Goal: Task Accomplishment & Management: Manage account settings

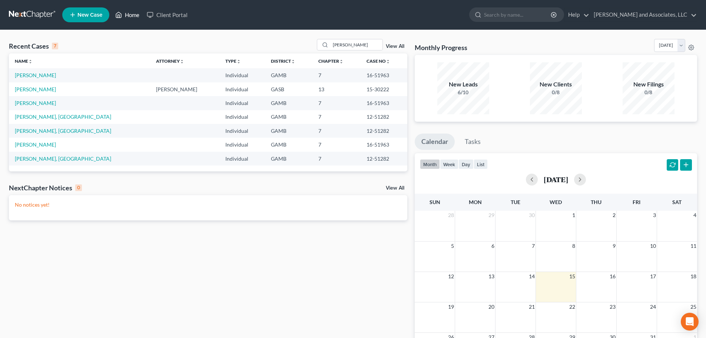
click at [135, 14] on link "Home" at bounding box center [128, 14] width 32 height 13
click at [131, 16] on link "Home" at bounding box center [128, 14] width 32 height 13
click at [335, 47] on input "Hines" at bounding box center [357, 44] width 52 height 11
type input "s"
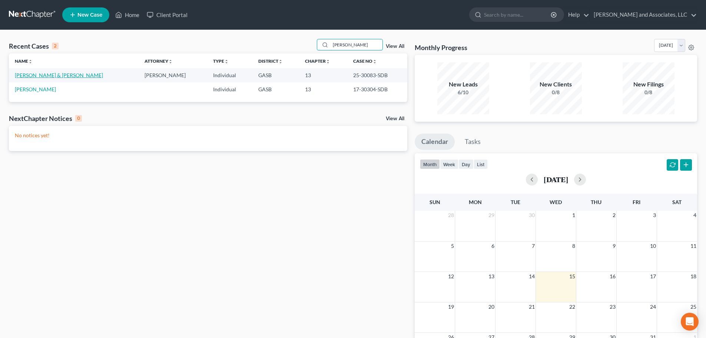
type input "crabb"
click at [60, 74] on link "Crabb, William & Tiffany" at bounding box center [59, 75] width 88 height 6
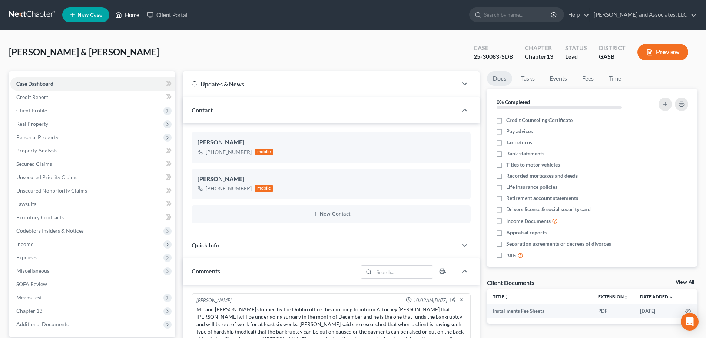
click at [128, 14] on link "Home" at bounding box center [128, 14] width 32 height 13
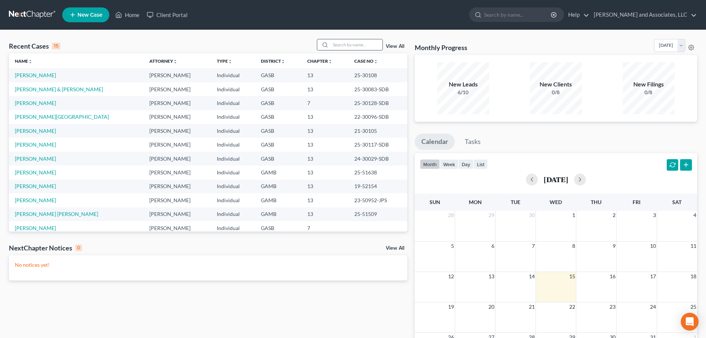
drag, startPoint x: 350, startPoint y: 47, endPoint x: 355, endPoint y: 42, distance: 6.8
click at [351, 47] on input "search" at bounding box center [357, 44] width 52 height 11
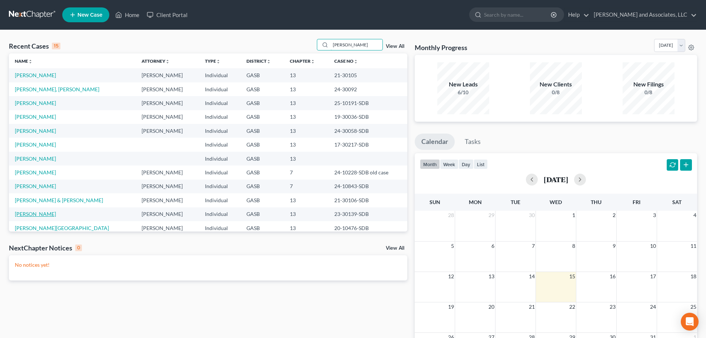
type input "wright"
click at [32, 212] on link "Wright, Tarria" at bounding box center [35, 214] width 41 height 6
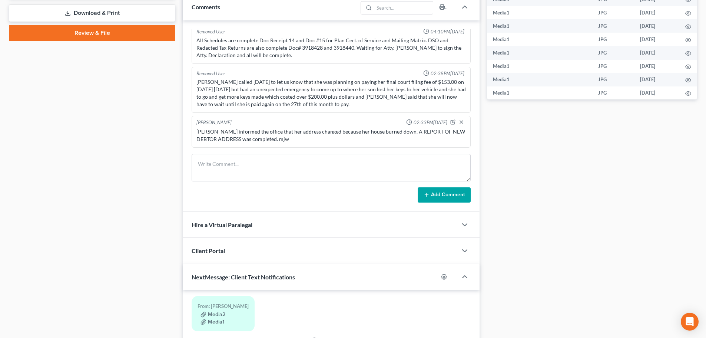
scroll to position [334, 0]
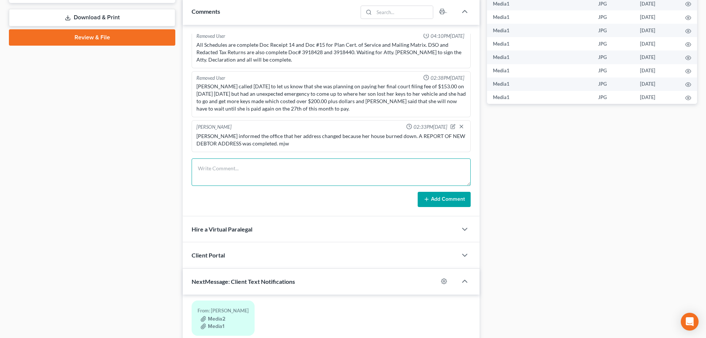
click at [214, 165] on textarea at bounding box center [331, 171] width 279 height 27
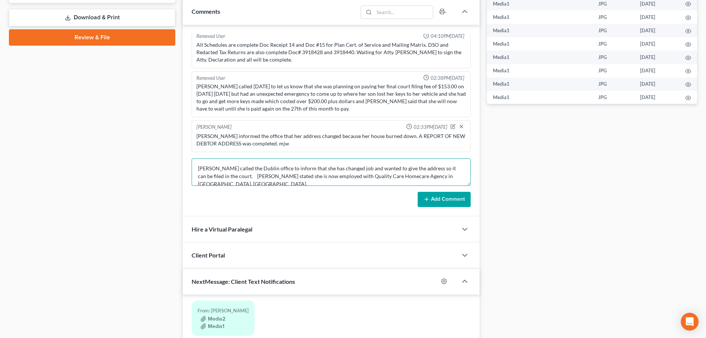
drag, startPoint x: 330, startPoint y: 175, endPoint x: 402, endPoint y: 182, distance: 72.6
click at [402, 182] on textarea "Ms. Wright called the Dublin office to inform that she has changed job and want…" at bounding box center [331, 171] width 279 height 27
type textarea "Ms. Wright called the Dublin office to inform that she has changed job and want…"
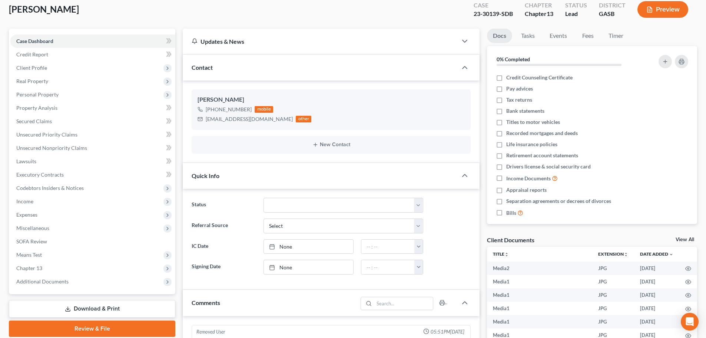
scroll to position [37, 0]
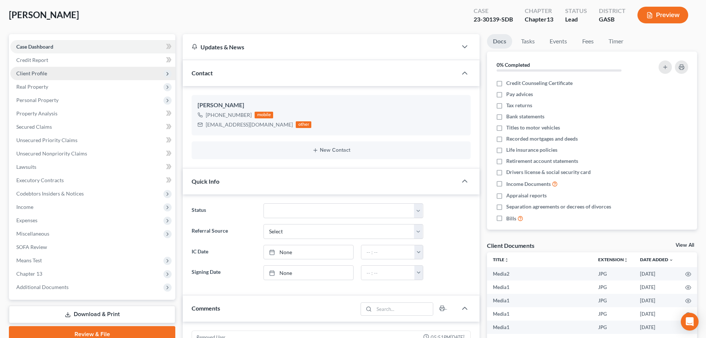
click at [36, 75] on span "Client Profile" at bounding box center [31, 73] width 31 height 6
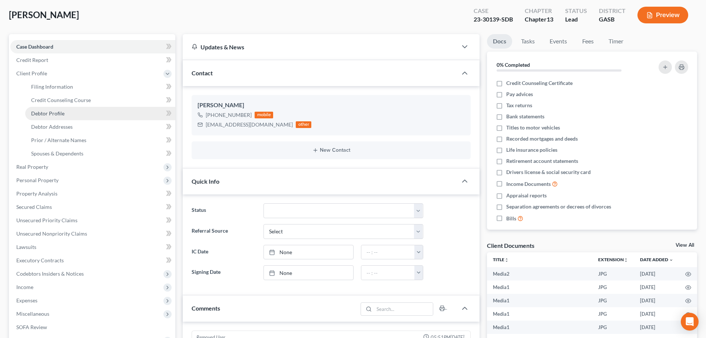
click at [54, 112] on span "Debtor Profile" at bounding box center [47, 113] width 33 height 6
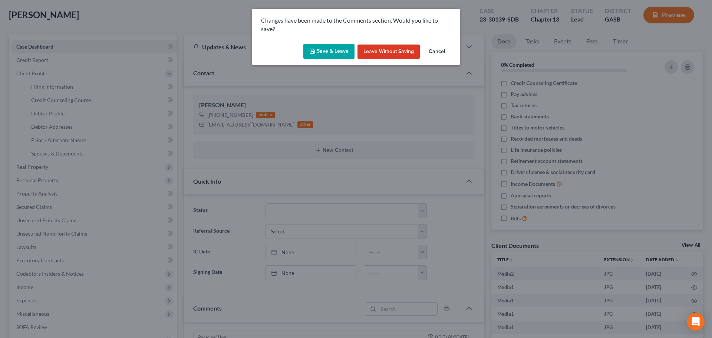
click at [330, 51] on button "Save & Leave" at bounding box center [328, 52] width 51 height 16
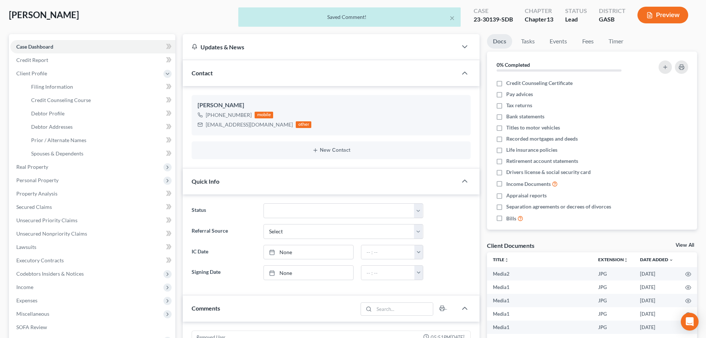
select select "0"
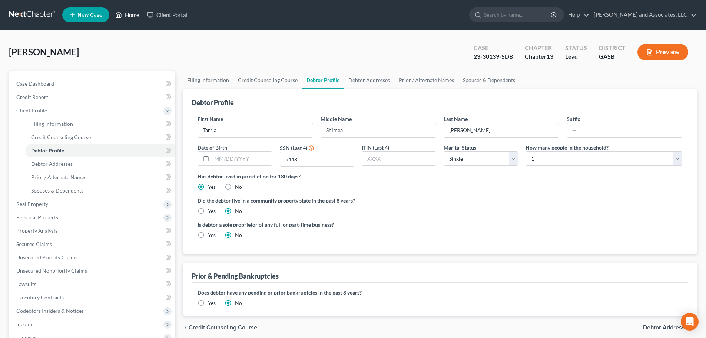
click at [131, 13] on link "Home" at bounding box center [128, 14] width 32 height 13
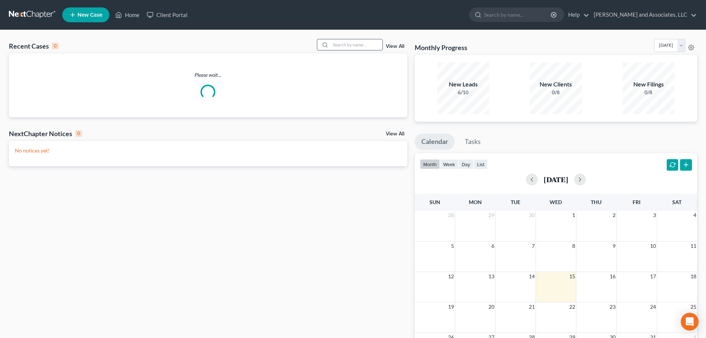
click at [341, 46] on input "search" at bounding box center [357, 44] width 52 height 11
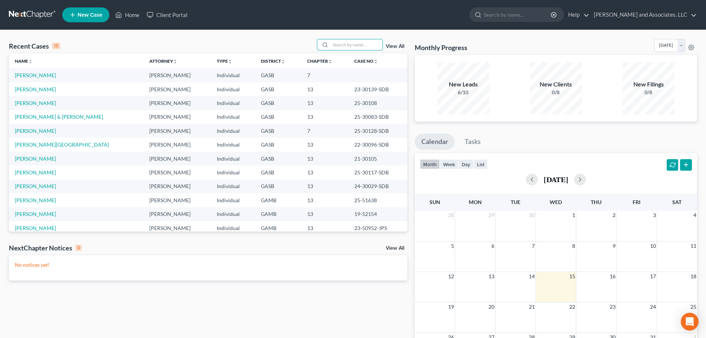
type input "S"
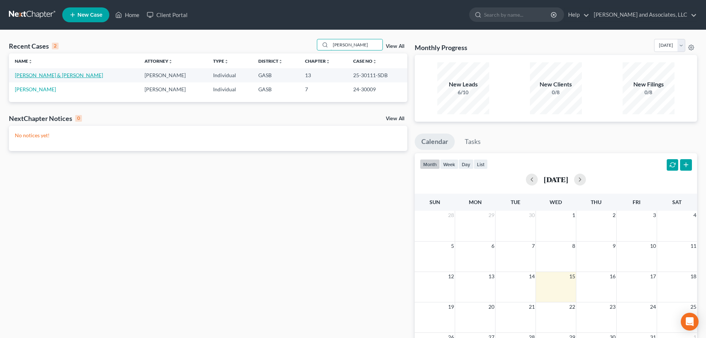
type input "Fisher"
click at [59, 74] on link "Fisher, Daniel & Brittiany" at bounding box center [59, 75] width 88 height 6
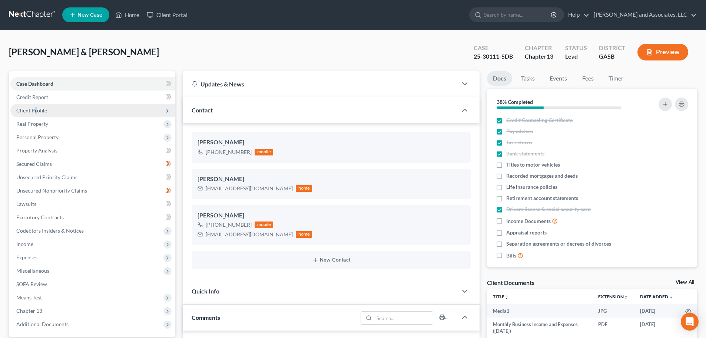
click at [36, 109] on span "Client Profile" at bounding box center [31, 110] width 31 height 6
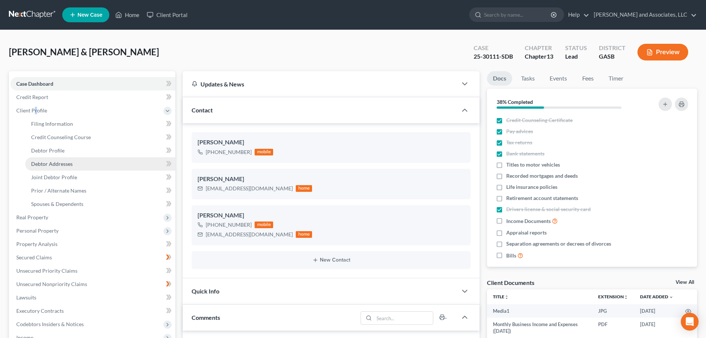
click at [68, 165] on span "Debtor Addresses" at bounding box center [52, 164] width 42 height 6
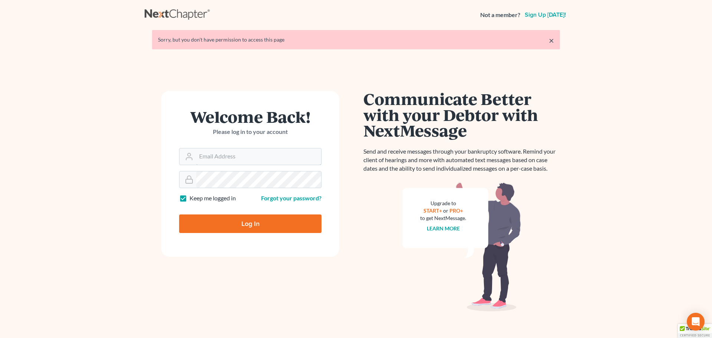
type input "[EMAIL_ADDRESS][DOMAIN_NAME]"
click at [253, 223] on input "Log In" at bounding box center [250, 223] width 142 height 19
type input "Thinking..."
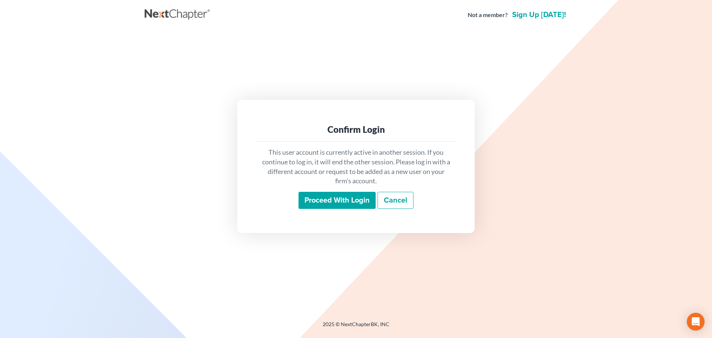
click at [315, 200] on input "Proceed with login" at bounding box center [336, 200] width 77 height 17
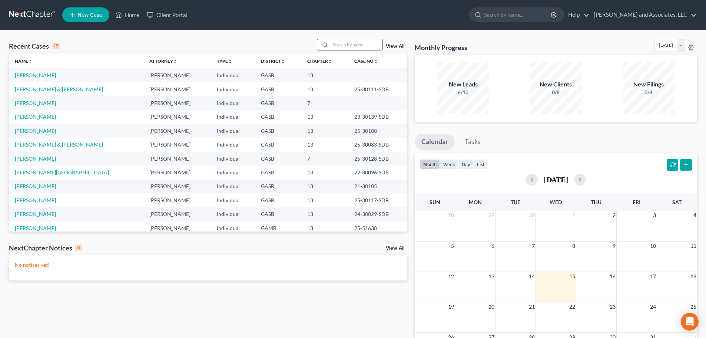
click at [334, 44] on input "search" at bounding box center [357, 44] width 52 height 11
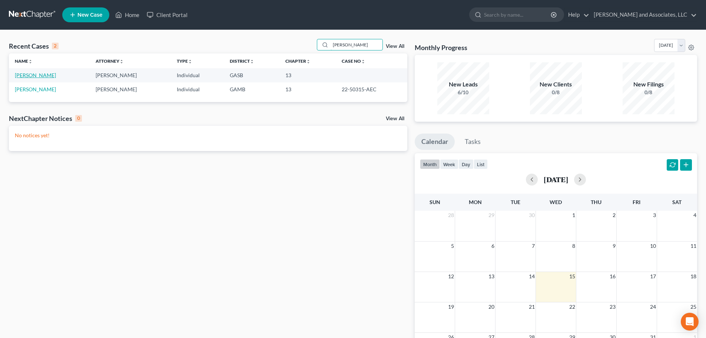
type input "Benjamin"
click at [30, 75] on link "Benjamin, Regina" at bounding box center [35, 75] width 41 height 6
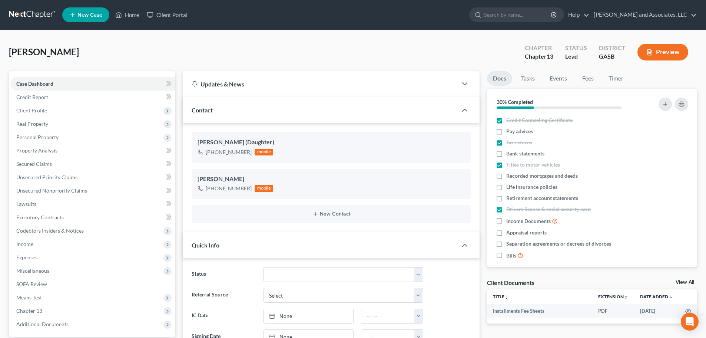
scroll to position [222, 0]
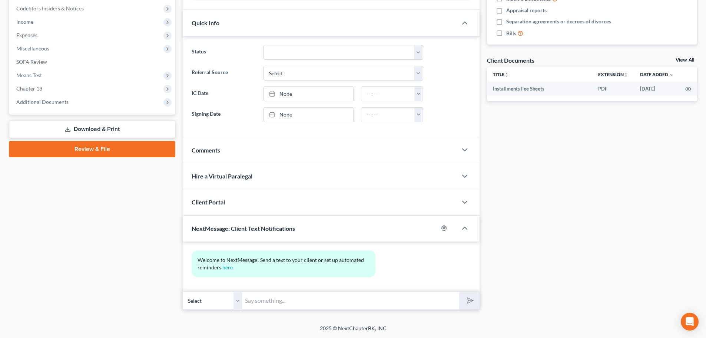
click at [80, 128] on link "Download & Print" at bounding box center [92, 128] width 166 height 17
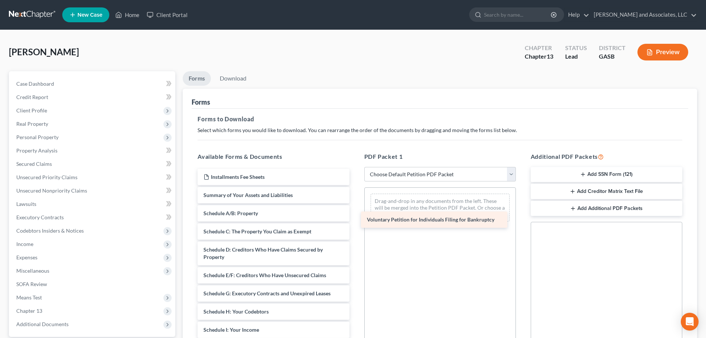
drag, startPoint x: 248, startPoint y: 194, endPoint x: 412, endPoint y: 218, distance: 165.3
click at [355, 218] on div "Voluntary Petition for Individuals Filing for Bankruptcy Installments Fee Sheet…" at bounding box center [273, 333] width 163 height 329
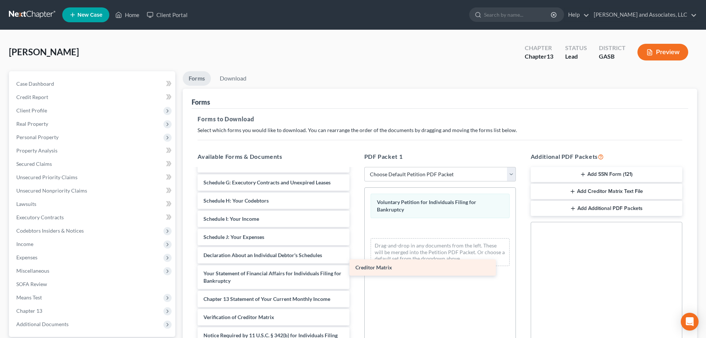
scroll to position [111, 0]
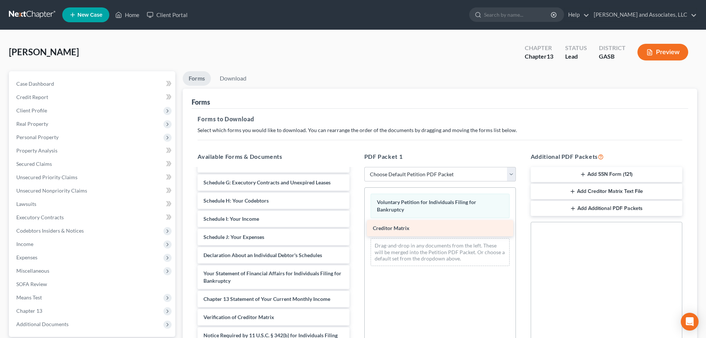
drag, startPoint x: 232, startPoint y: 297, endPoint x: 401, endPoint y: 226, distance: 183.6
click at [355, 226] on div "Creditor Matrix Installments Fee Sheets Summary of Your Assets and Liabilities …" at bounding box center [273, 213] width 163 height 311
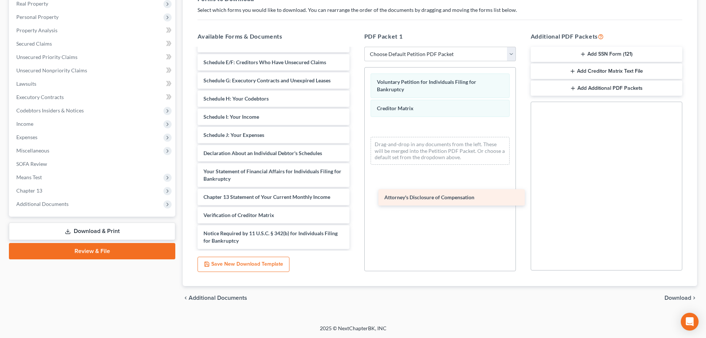
scroll to position [93, 0]
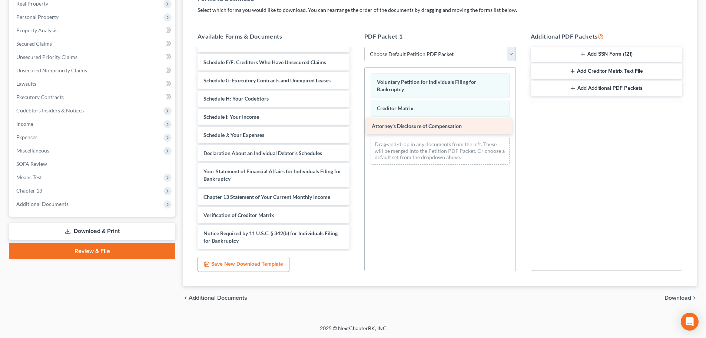
drag, startPoint x: 238, startPoint y: 241, endPoint x: 406, endPoint y: 127, distance: 203.3
click at [355, 127] on div "Attorney's Disclosure of Compensation Installments Fee Sheets Summary of Your A…" at bounding box center [273, 102] width 163 height 293
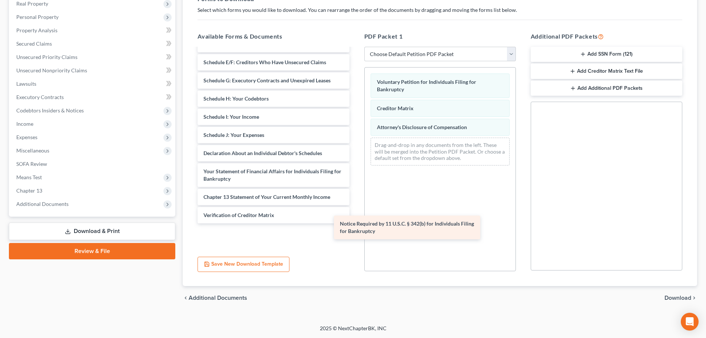
scroll to position [67, 0]
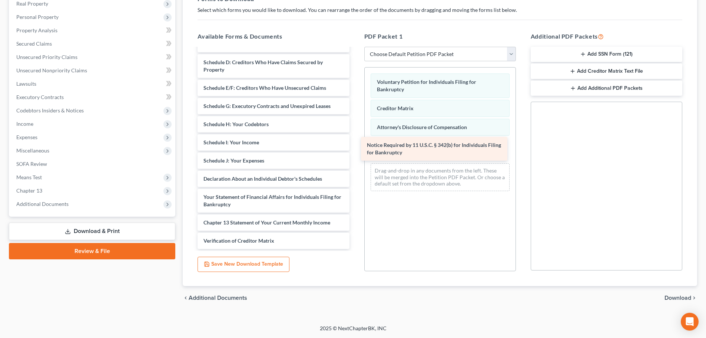
drag, startPoint x: 242, startPoint y: 234, endPoint x: 405, endPoint y: 145, distance: 185.8
click at [355, 145] on div "Notice Required by 11 U.S.C. § 342(b) for Individuals Filing for Bankruptcy Ins…" at bounding box center [273, 114] width 163 height 267
drag, startPoint x: 592, startPoint y: 69, endPoint x: 586, endPoint y: 150, distance: 81.8
click at [586, 150] on div "Additional PDF Packets Add SSN Form (121) Add Creditor Matrix Text File Add Add…" at bounding box center [606, 151] width 166 height 251
click at [590, 54] on button "Add SSN Form (121)" at bounding box center [607, 55] width 152 height 16
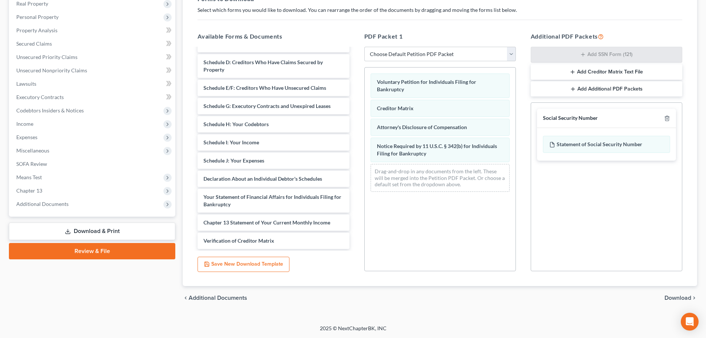
click at [593, 72] on button "Add Creditor Matrix Text File" at bounding box center [607, 72] width 152 height 16
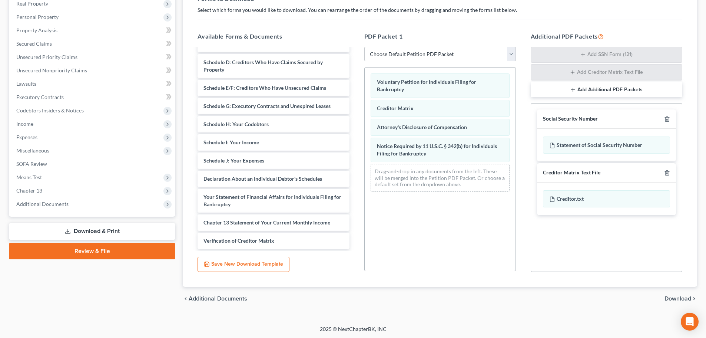
click at [679, 297] on span "Download" at bounding box center [678, 298] width 27 height 6
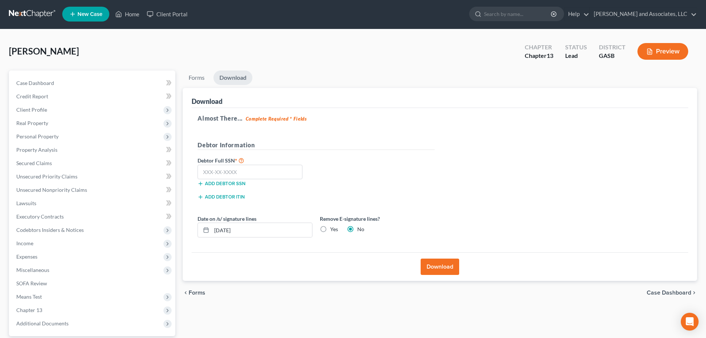
scroll to position [0, 0]
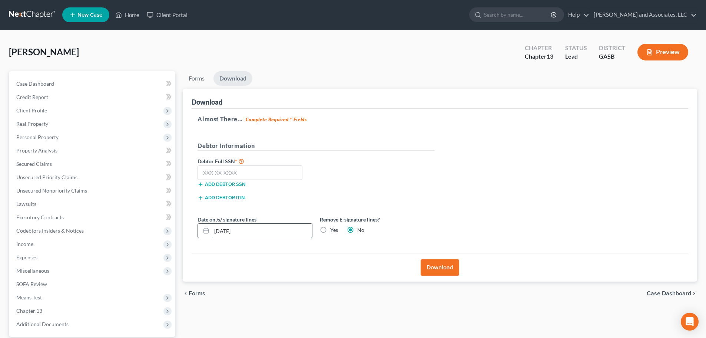
drag, startPoint x: 223, startPoint y: 231, endPoint x: 228, endPoint y: 231, distance: 5.2
click at [228, 231] on input "10/15/2025" at bounding box center [262, 231] width 100 height 14
type input "10/08/2025"
click at [241, 174] on input "text" at bounding box center [250, 172] width 105 height 15
type input "256-27-3698"
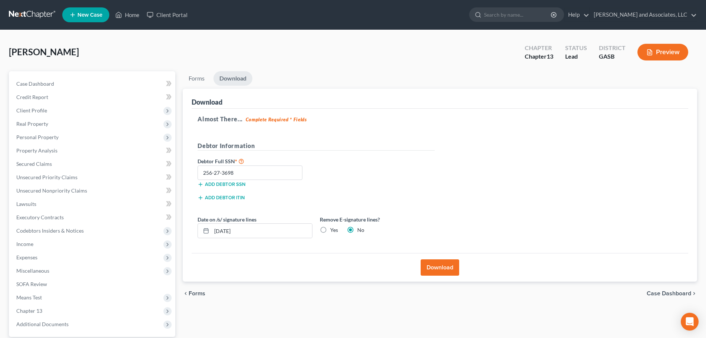
click at [446, 267] on button "Download" at bounding box center [440, 267] width 39 height 16
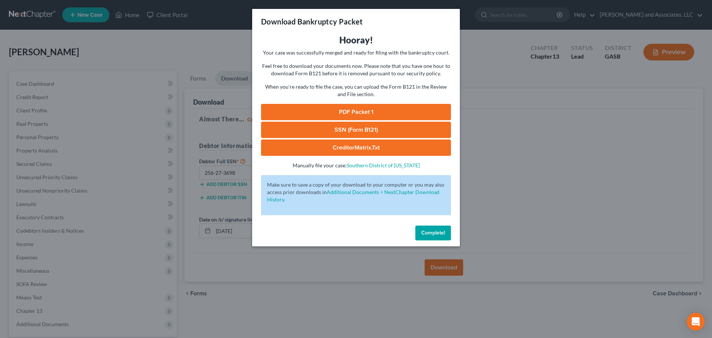
click at [365, 148] on link "CreditorMatrix.txt" at bounding box center [356, 147] width 190 height 16
click at [342, 129] on link "SSN (Form B121)" at bounding box center [356, 130] width 190 height 16
click at [355, 112] on link "PDF Packet 1" at bounding box center [356, 112] width 190 height 16
click at [427, 232] on span "Complete!" at bounding box center [433, 232] width 24 height 6
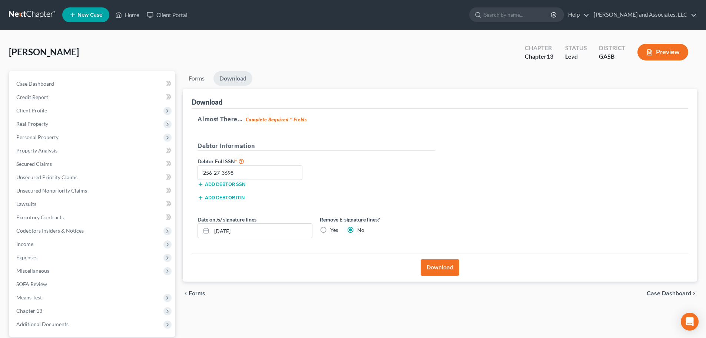
click at [667, 294] on span "Case Dashboard" at bounding box center [669, 293] width 44 height 6
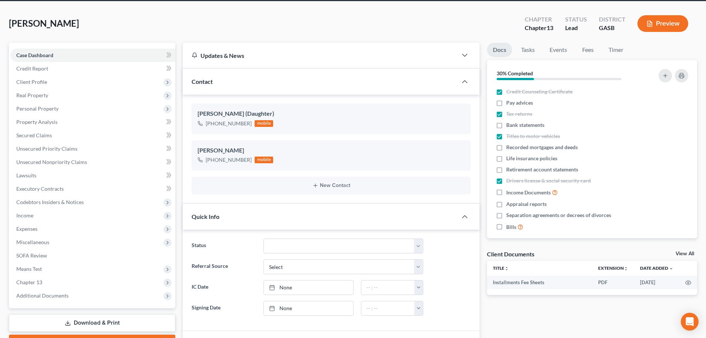
scroll to position [222, 0]
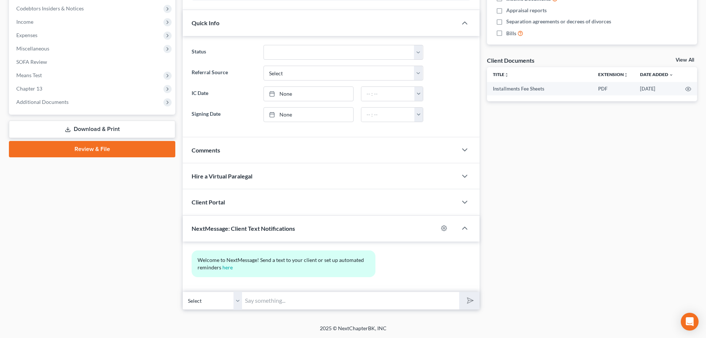
click at [260, 303] on input "text" at bounding box center [350, 300] width 217 height 18
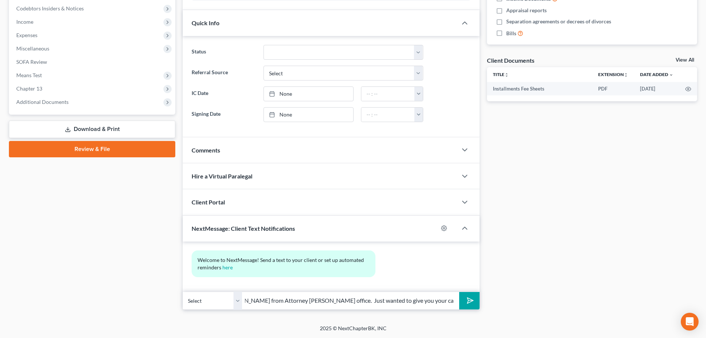
scroll to position [0, 131]
type input "Good afternoon Ms. Benjamin. This is Marshay from Attorney Walker's office. Jus…"
click at [470, 298] on icon "submit" at bounding box center [469, 300] width 10 height 10
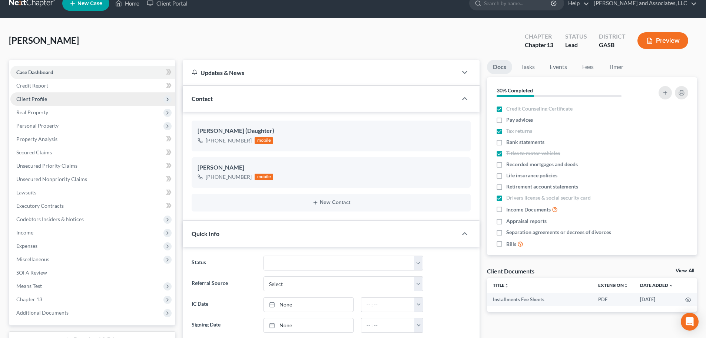
scroll to position [0, 0]
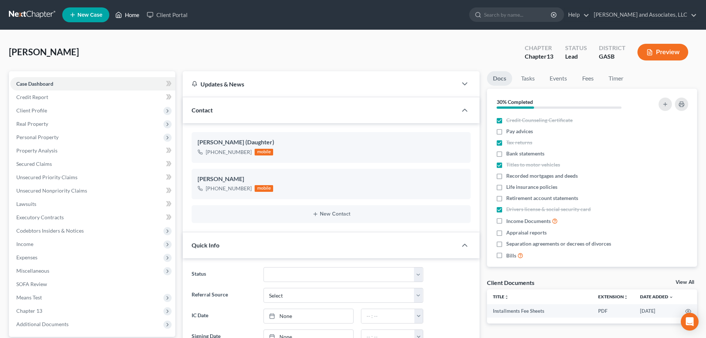
click at [133, 14] on link "Home" at bounding box center [128, 14] width 32 height 13
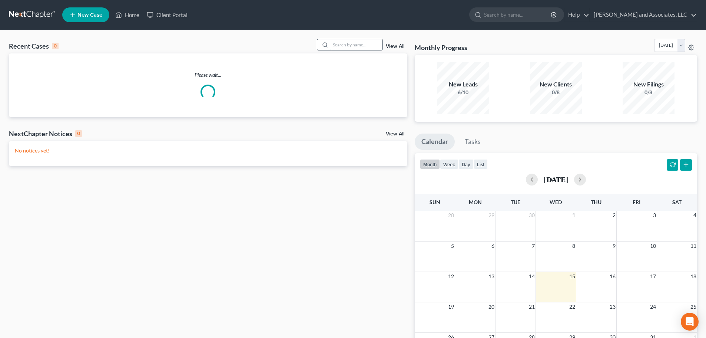
click at [350, 45] on input "search" at bounding box center [357, 44] width 52 height 11
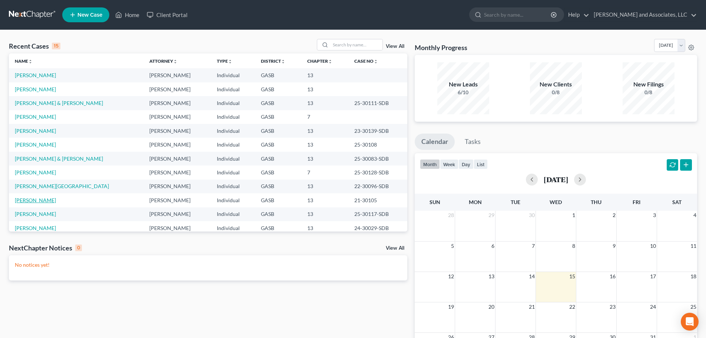
click at [36, 201] on link "Wright, Jacqueline" at bounding box center [35, 200] width 41 height 6
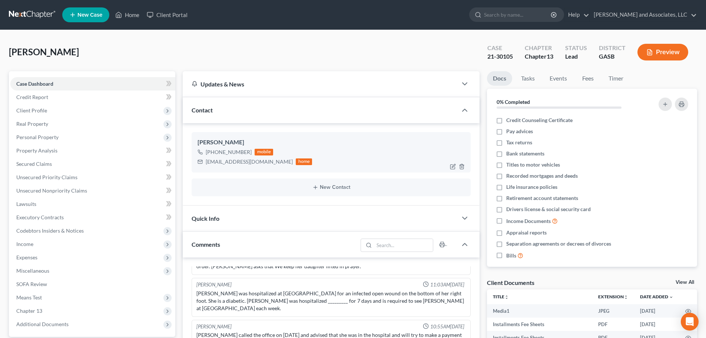
scroll to position [2535, 0]
drag, startPoint x: 206, startPoint y: 161, endPoint x: 270, endPoint y: 166, distance: 63.9
click at [270, 166] on div "jackiewright478@gmail.com home" at bounding box center [255, 162] width 115 height 10
copy div "jackiewright478@gmail.com"
click at [276, 58] on div "Wright, Jacqueline Upgraded Case 21-30105 Chapter Chapter 13 Status Lead Distri…" at bounding box center [353, 55] width 688 height 32
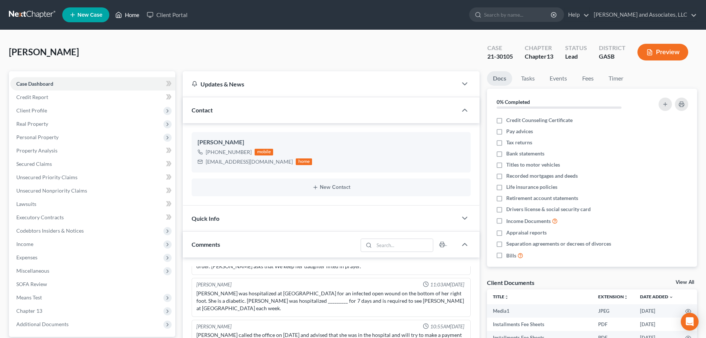
click at [134, 14] on link "Home" at bounding box center [128, 14] width 32 height 13
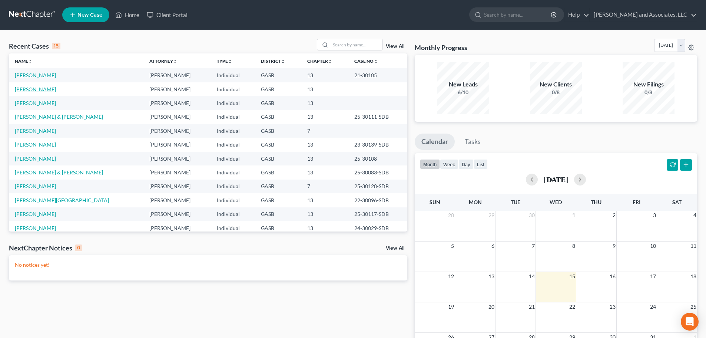
click at [27, 88] on link "Benjamin, Regina" at bounding box center [35, 89] width 41 height 6
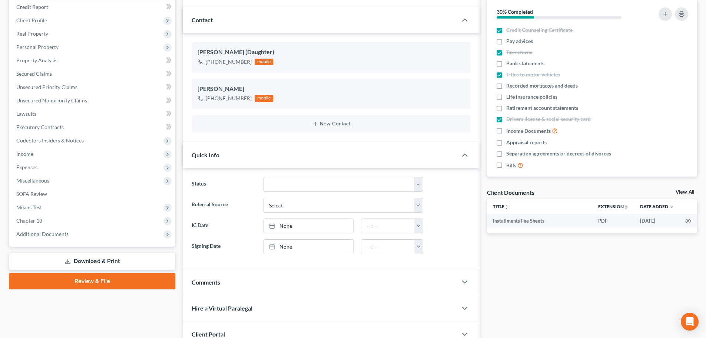
scroll to position [111, 0]
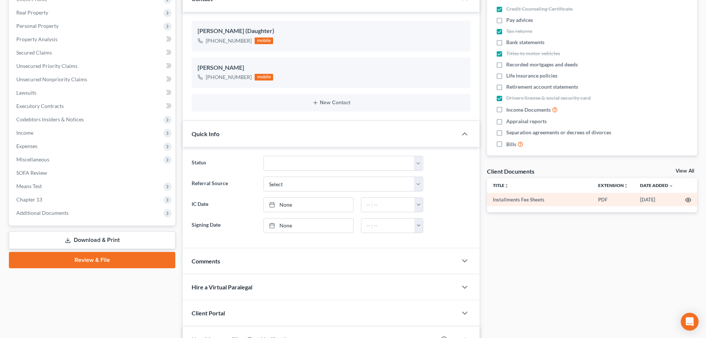
click at [688, 200] on icon "button" at bounding box center [688, 200] width 6 height 6
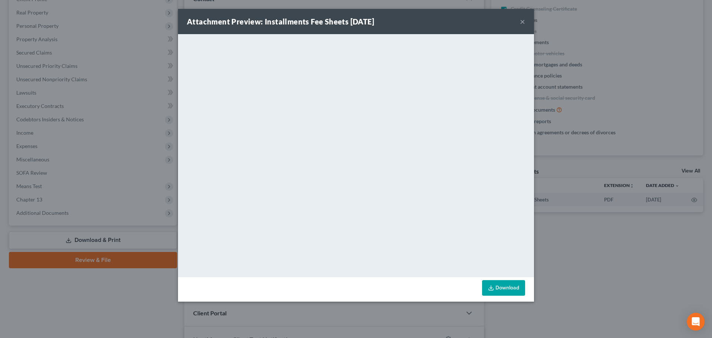
click at [500, 288] on link "Download" at bounding box center [503, 288] width 43 height 16
click at [522, 21] on button "×" at bounding box center [522, 21] width 5 height 9
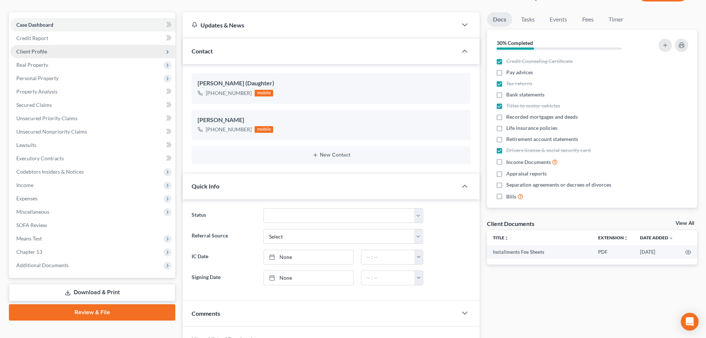
scroll to position [0, 0]
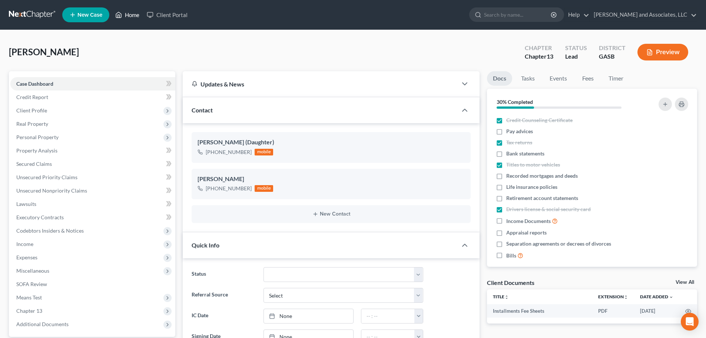
click at [127, 15] on link "Home" at bounding box center [128, 14] width 32 height 13
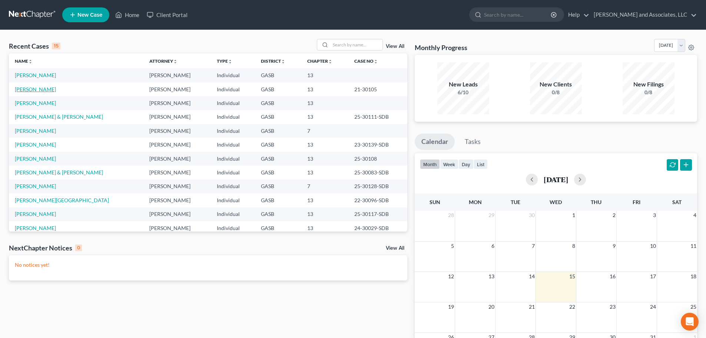
click at [43, 90] on link "Wright, Jacqueline" at bounding box center [35, 89] width 41 height 6
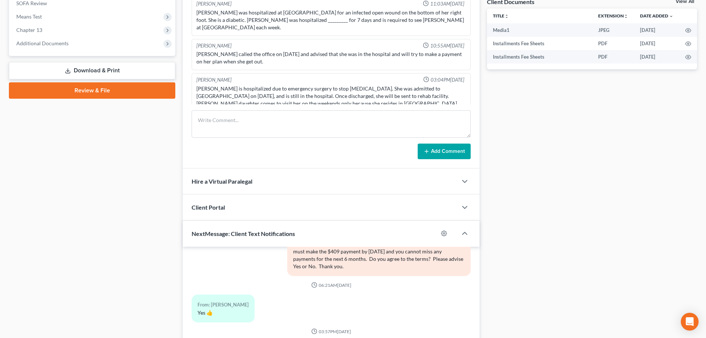
scroll to position [384, 0]
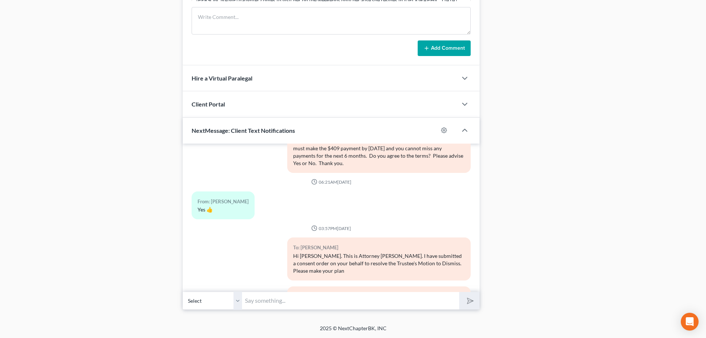
click at [292, 301] on input "text" at bounding box center [350, 300] width 217 height 18
click at [432, 286] on div "To: Jacqueline Wright payment as outlined in the earlier text. You are not requ…" at bounding box center [379, 306] width 191 height 41
click at [291, 303] on input "text" at bounding box center [350, 300] width 217 height 18
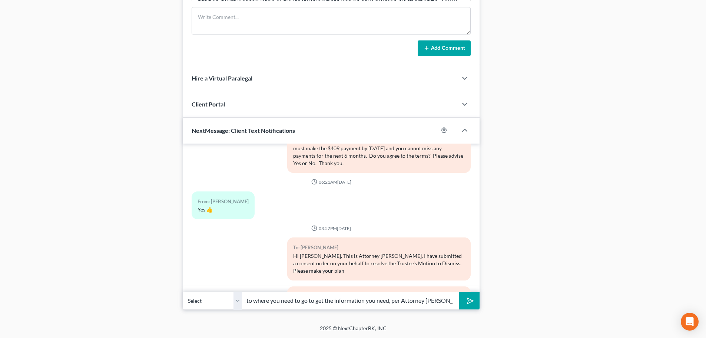
scroll to position [0, 195]
type input "Ms. Wright please check your email. I sent you a document pertaining to where y…"
click at [468, 299] on polygon "submit" at bounding box center [469, 300] width 9 height 9
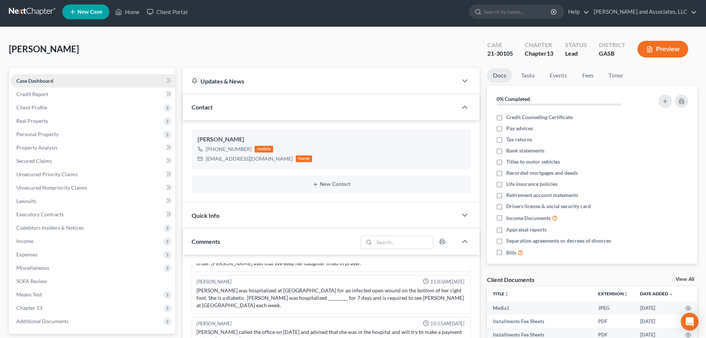
scroll to position [0, 0]
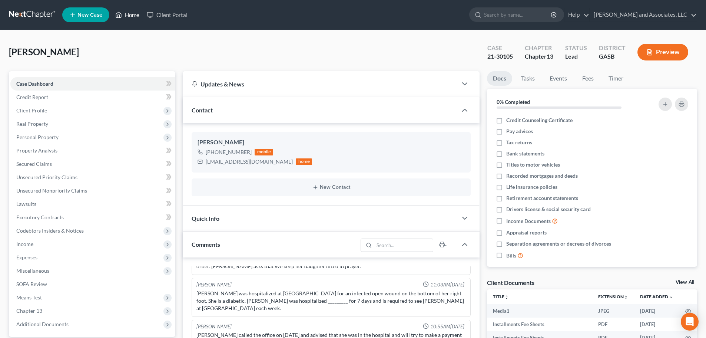
click at [131, 15] on link "Home" at bounding box center [128, 14] width 32 height 13
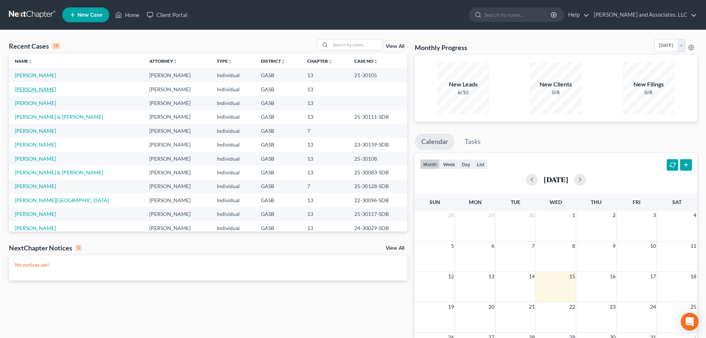
click at [37, 90] on link "Benjamin, Regina" at bounding box center [35, 89] width 41 height 6
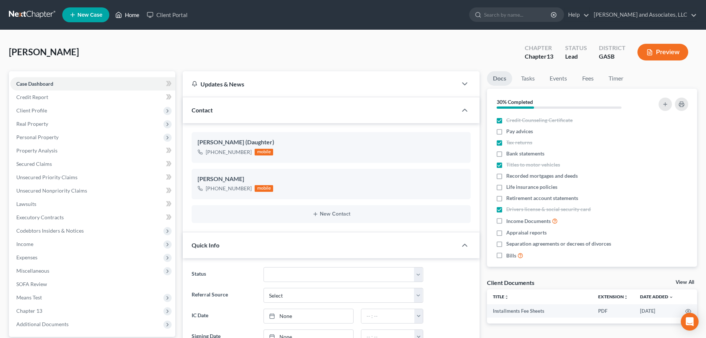
click at [131, 14] on link "Home" at bounding box center [128, 14] width 32 height 13
